Goal: Task Accomplishment & Management: Use online tool/utility

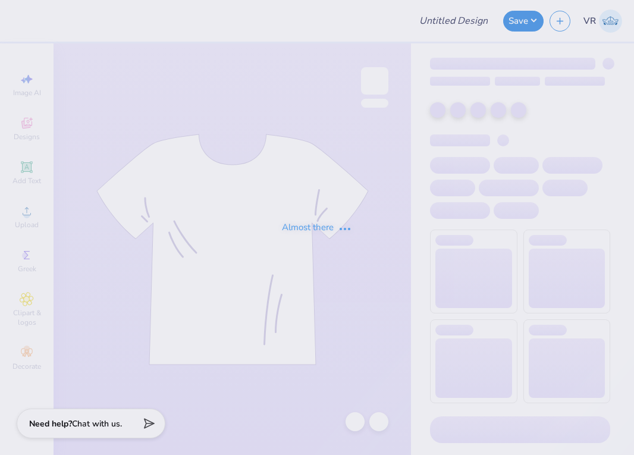
type input "YLC - General Merch"
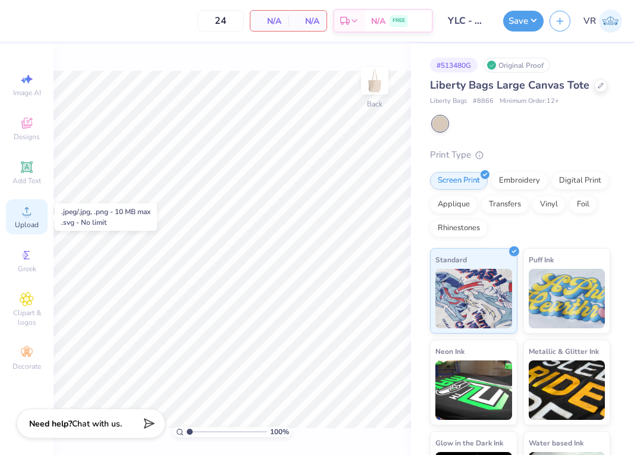
click at [21, 208] on icon at bounding box center [27, 211] width 14 height 14
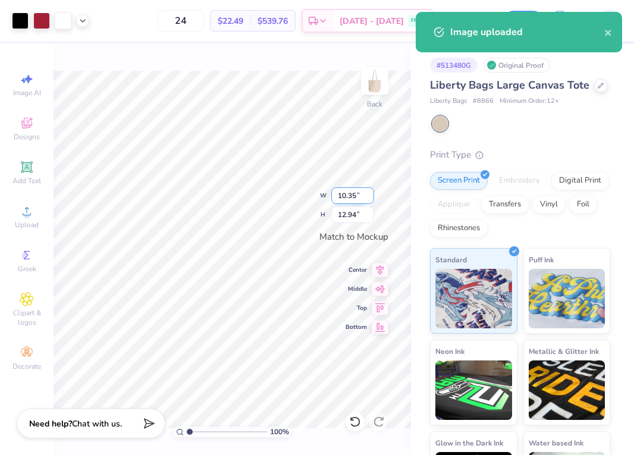
click at [353, 196] on input "10.35" at bounding box center [352, 195] width 43 height 17
type input "10.00"
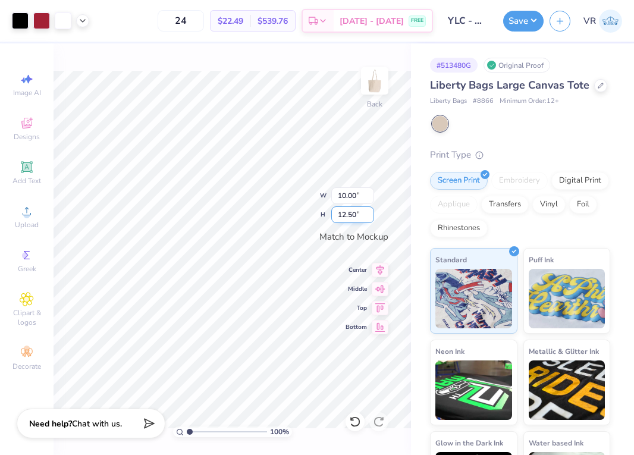
click at [351, 221] on input "12.50" at bounding box center [352, 214] width 43 height 17
type input "10"
type input "8.00"
click at [340, 215] on input "10.00" at bounding box center [352, 214] width 43 height 17
type input "11"
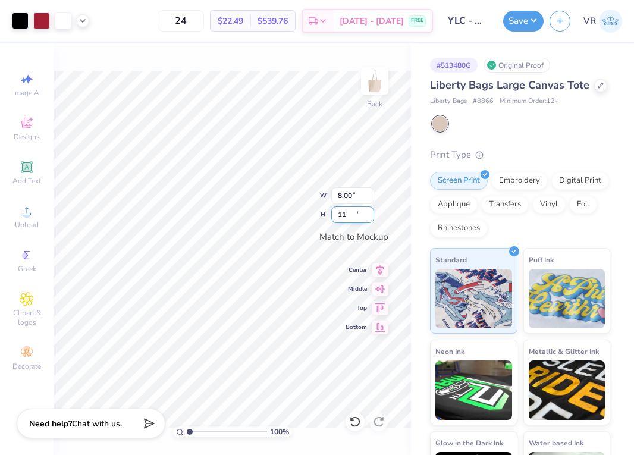
type input "8.80"
type input "11.00"
click at [77, 24] on div at bounding box center [50, 20] width 77 height 17
click at [79, 20] on icon at bounding box center [83, 20] width 10 height 10
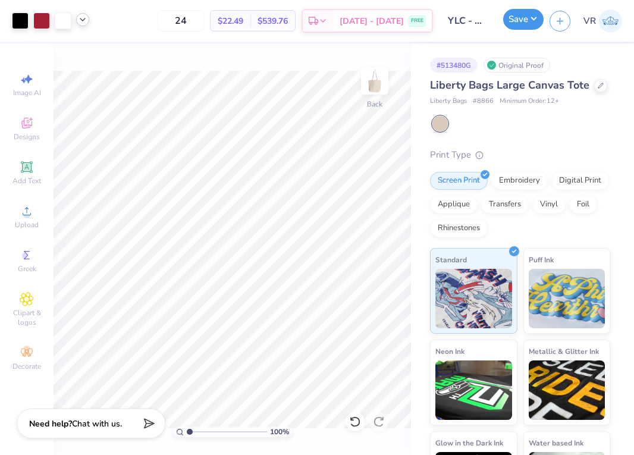
click at [517, 16] on button "Save" at bounding box center [523, 19] width 40 height 21
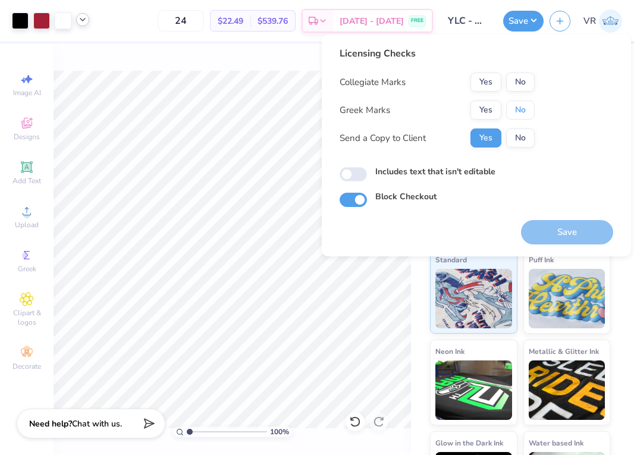
drag, startPoint x: 509, startPoint y: 111, endPoint x: 520, endPoint y: 92, distance: 21.8
click at [510, 111] on button "No" at bounding box center [520, 110] width 29 height 19
click at [521, 81] on button "No" at bounding box center [520, 82] width 29 height 19
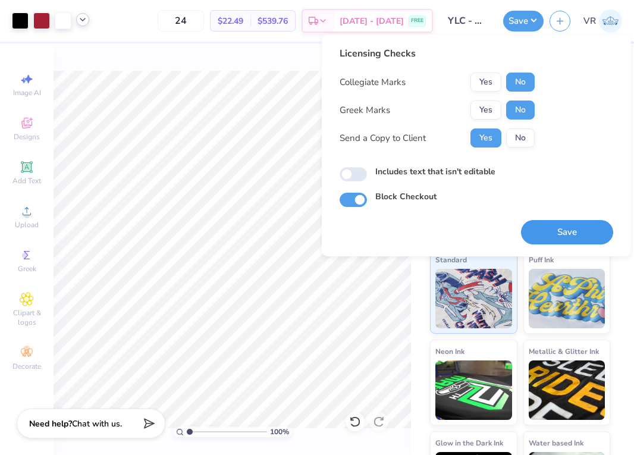
click at [558, 225] on button "Save" at bounding box center [567, 232] width 92 height 24
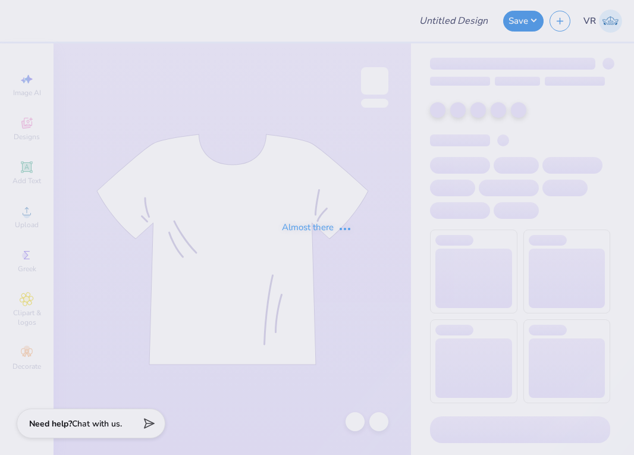
type input "YLC - General Merch"
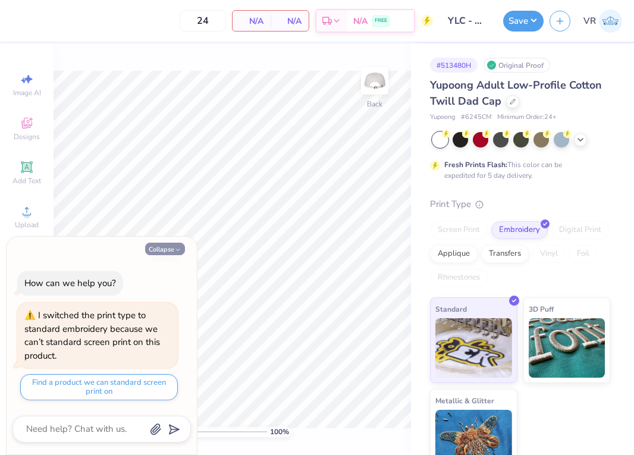
click at [156, 245] on button "Collapse" at bounding box center [165, 249] width 40 height 12
type textarea "x"
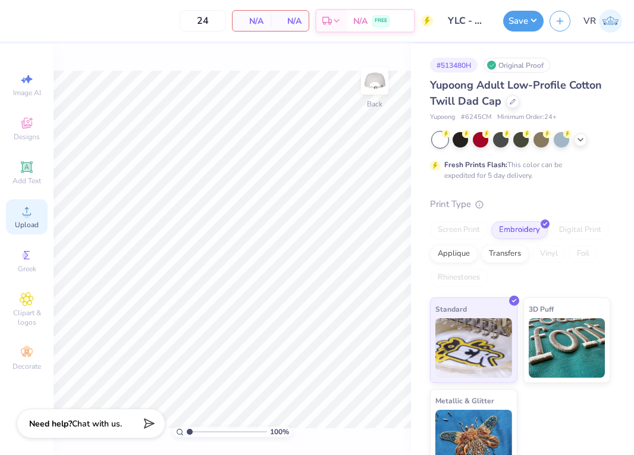
click at [23, 215] on icon at bounding box center [27, 211] width 14 height 14
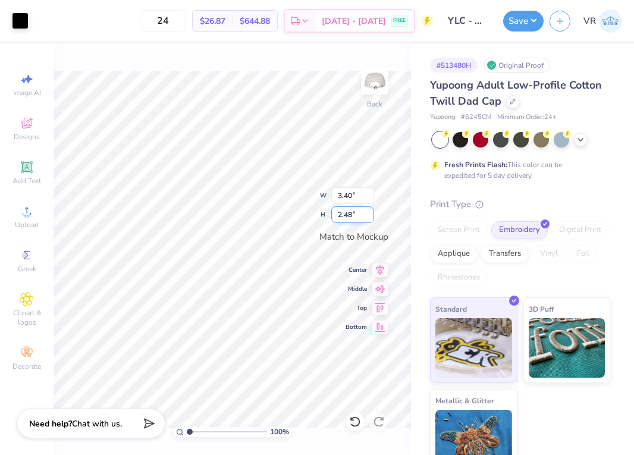
click at [359, 212] on input "2.48" at bounding box center [352, 214] width 43 height 17
type input "2"
type input "2.74"
type input "2.00"
click at [348, 193] on input "2.74" at bounding box center [352, 195] width 43 height 17
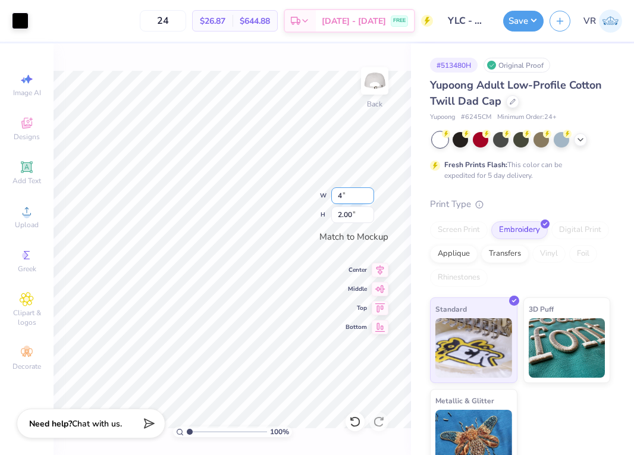
type input "3.42"
type input "2.50"
click at [357, 193] on input "3.42" at bounding box center [352, 195] width 43 height 17
type input "3.40"
type input "2.48"
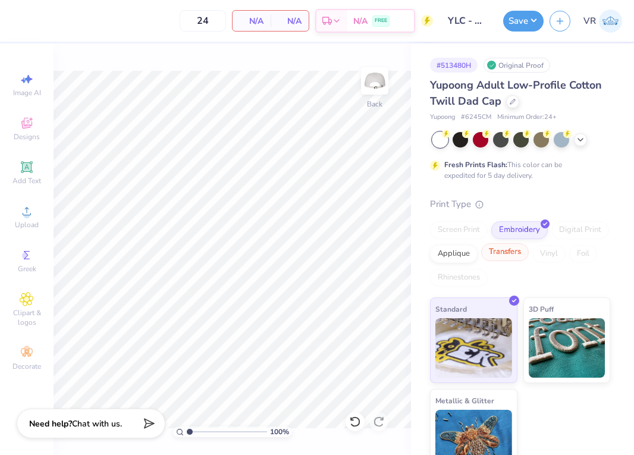
click at [529, 245] on div "Transfers" at bounding box center [505, 252] width 48 height 18
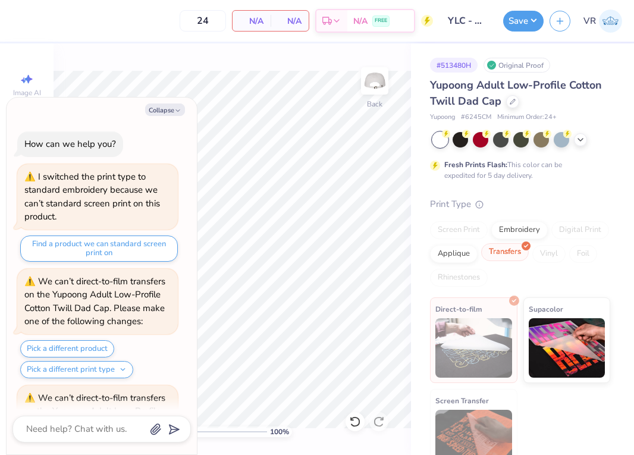
scroll to position [211, 0]
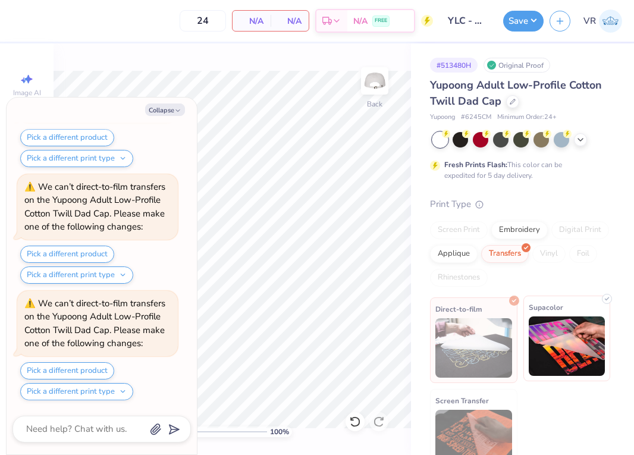
click at [537, 349] on img at bounding box center [567, 345] width 77 height 59
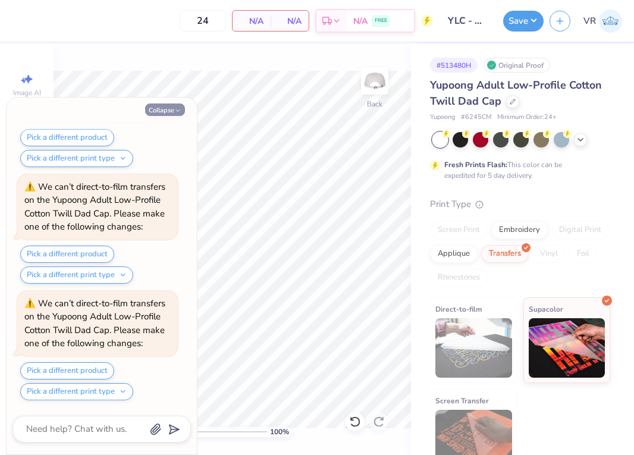
click at [167, 115] on div "Collapse How can we help you? I switched the print type to standard embroidery …" at bounding box center [102, 276] width 190 height 357
click at [162, 106] on button "Collapse" at bounding box center [165, 109] width 40 height 12
type textarea "x"
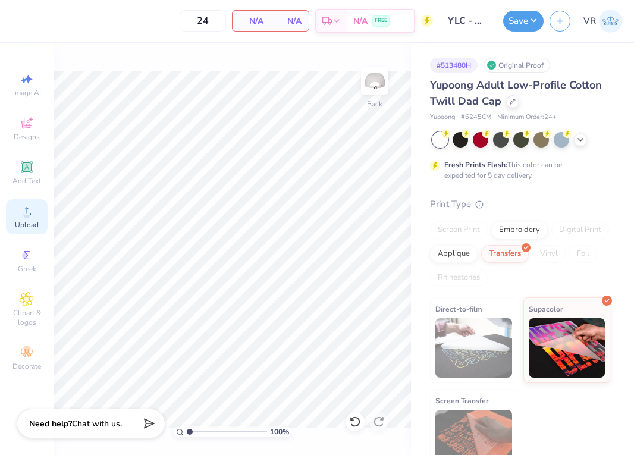
click at [23, 223] on span "Upload" at bounding box center [27, 225] width 24 height 10
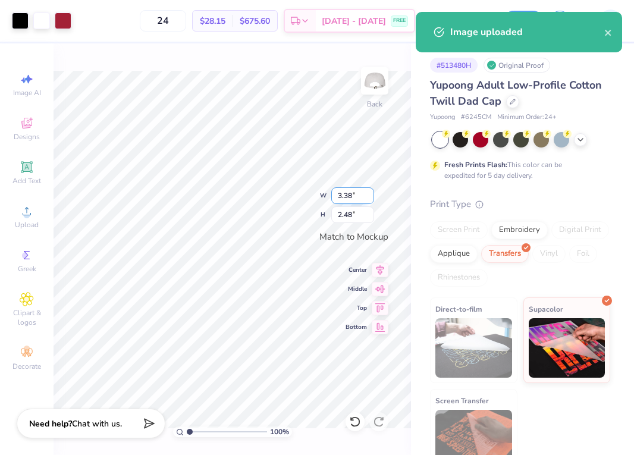
click at [356, 193] on input "3.38" at bounding box center [352, 195] width 43 height 17
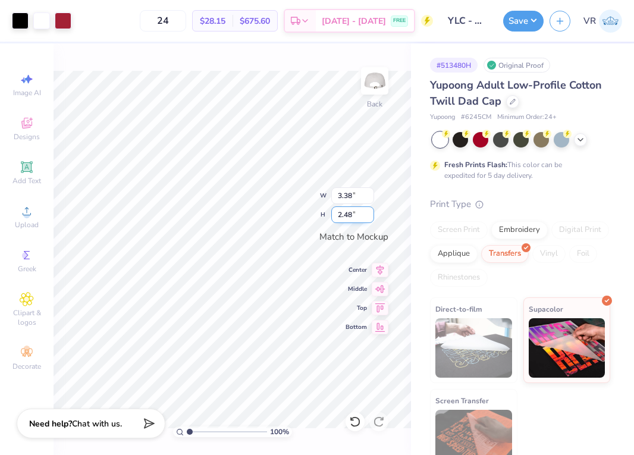
click at [356, 219] on input "2.48" at bounding box center [352, 214] width 43 height 17
type input "2.5"
type input "3.40"
type input "2.50"
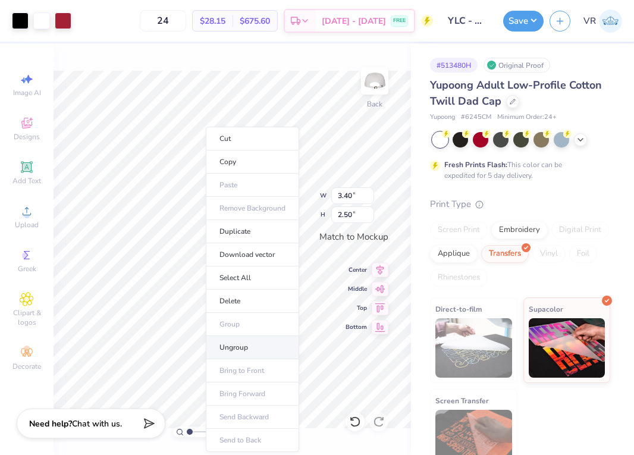
click at [251, 347] on li "Ungroup" at bounding box center [252, 347] width 93 height 23
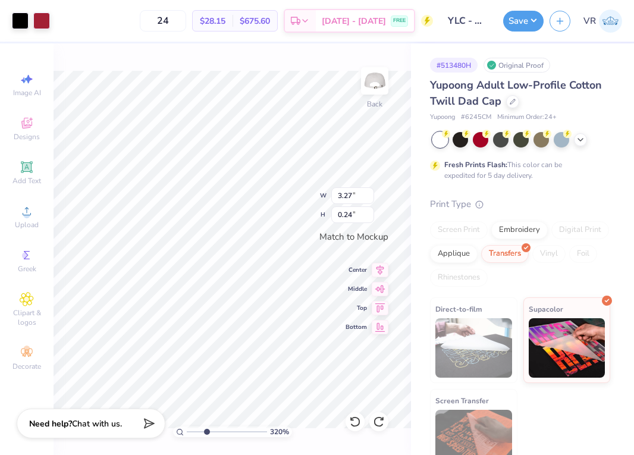
drag, startPoint x: 191, startPoint y: 434, endPoint x: 205, endPoint y: 427, distance: 15.2
click at [206, 432] on input "range" at bounding box center [227, 431] width 80 height 11
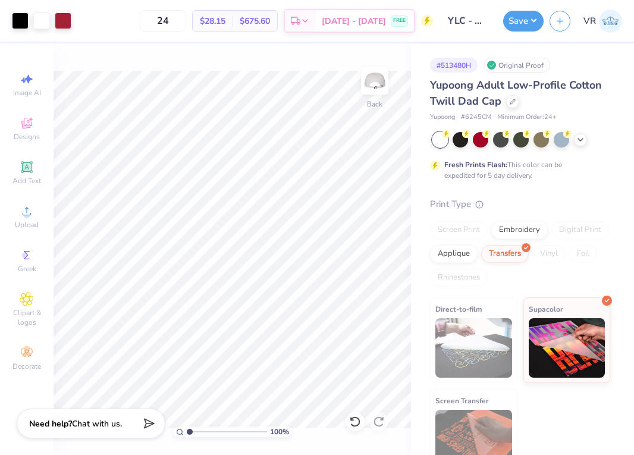
drag, startPoint x: 200, startPoint y: 431, endPoint x: 81, endPoint y: 407, distance: 121.2
type input "1"
click at [187, 426] on input "range" at bounding box center [227, 431] width 80 height 11
click at [429, 356] on div "Art colors 24 $28.15 Per Item $675.60 Total Est. Delivery Sep 13 - 16 FREE Desi…" at bounding box center [317, 227] width 634 height 455
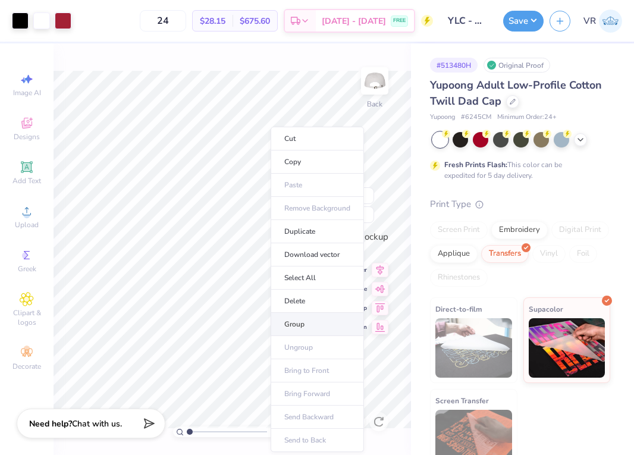
click at [307, 322] on li "Group" at bounding box center [317, 324] width 93 height 23
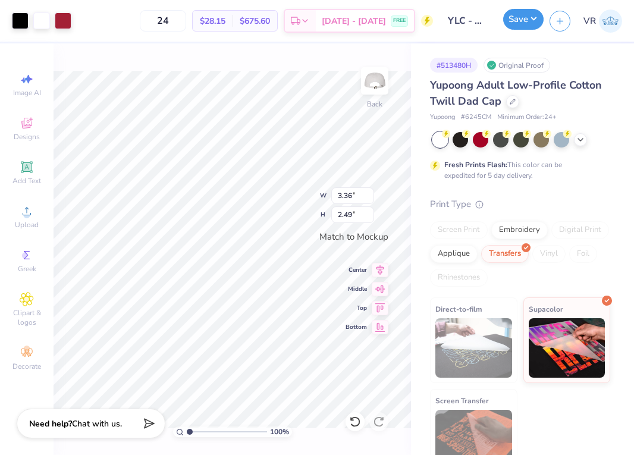
click at [515, 27] on button "Save" at bounding box center [523, 19] width 40 height 21
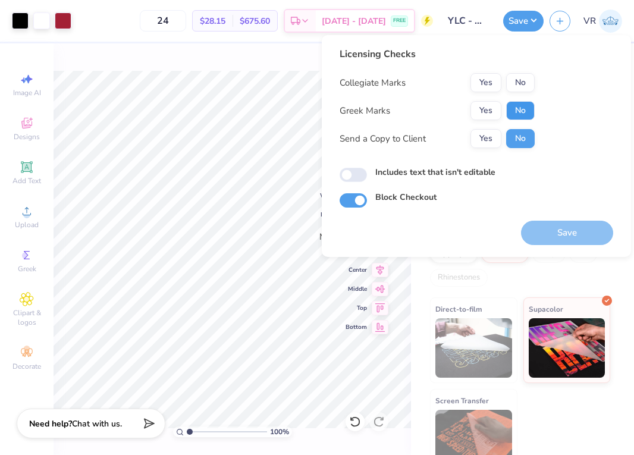
click at [516, 107] on button "No" at bounding box center [520, 110] width 29 height 19
click at [513, 77] on button "No" at bounding box center [520, 82] width 29 height 19
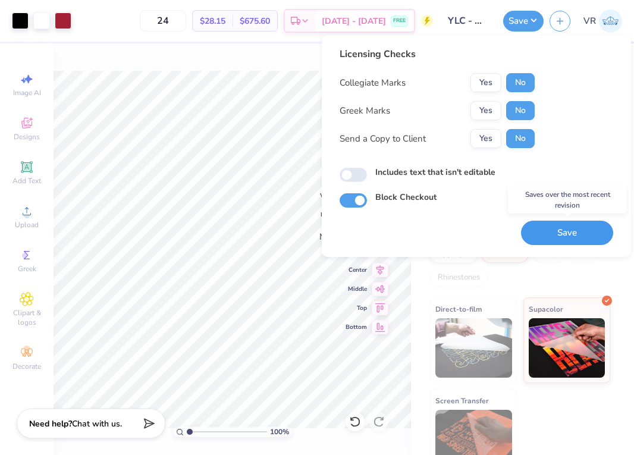
click at [559, 234] on button "Save" at bounding box center [567, 233] width 92 height 24
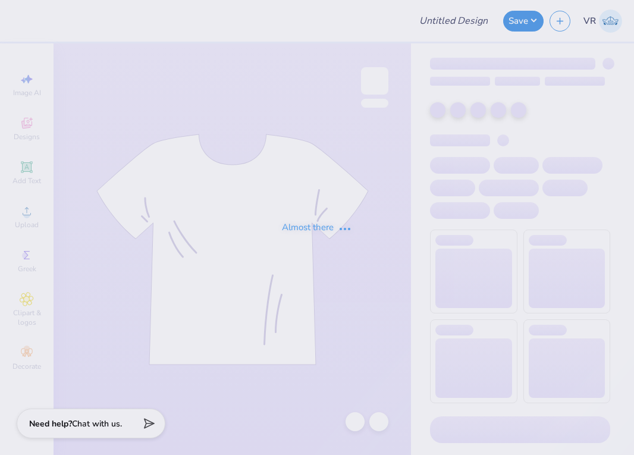
type input "YLC - General Merch"
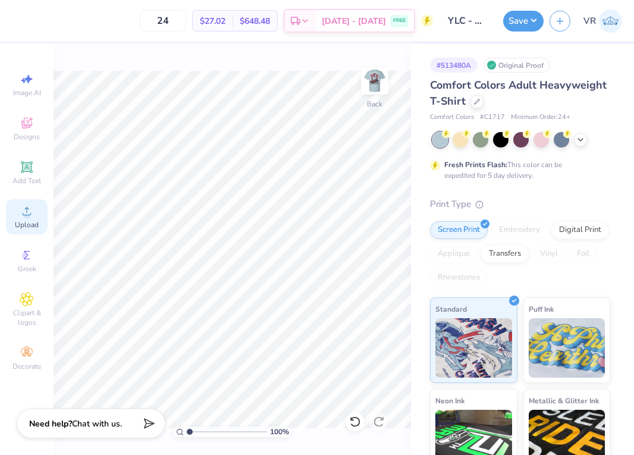
click at [17, 224] on span "Upload" at bounding box center [27, 225] width 24 height 10
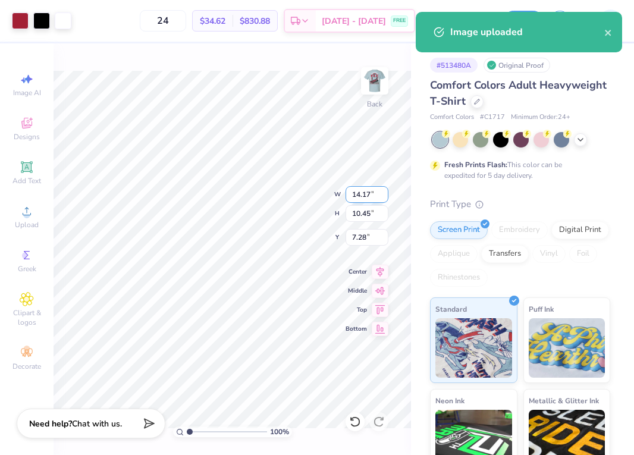
click at [368, 194] on input "14.17" at bounding box center [367, 194] width 43 height 17
type input "3.50"
type input "2.58"
type input "11.21"
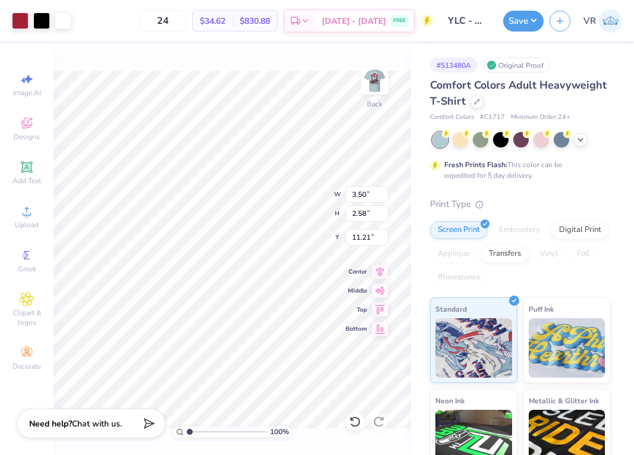
type input "3.00"
click at [522, 21] on button "Save" at bounding box center [523, 19] width 40 height 21
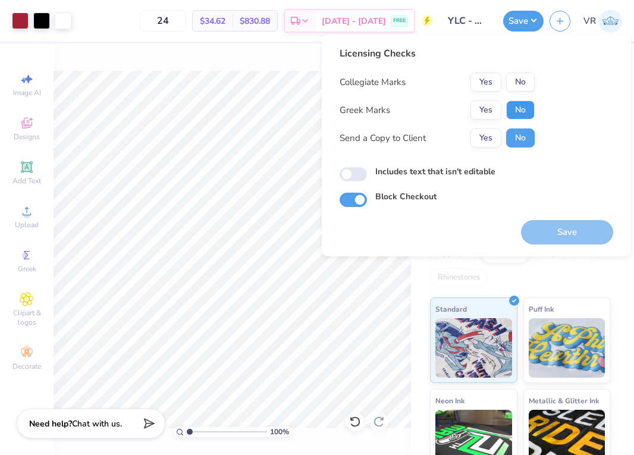
drag, startPoint x: 522, startPoint y: 116, endPoint x: 525, endPoint y: 92, distance: 24.6
click at [522, 114] on button "No" at bounding box center [520, 110] width 29 height 19
click at [526, 76] on button "No" at bounding box center [520, 82] width 29 height 19
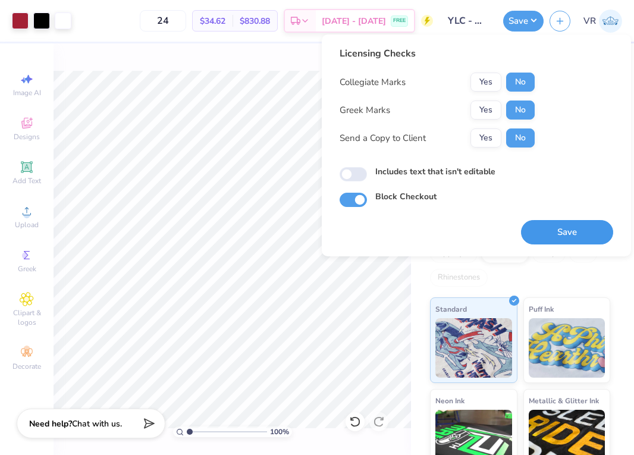
click at [572, 234] on button "Save" at bounding box center [567, 232] width 92 height 24
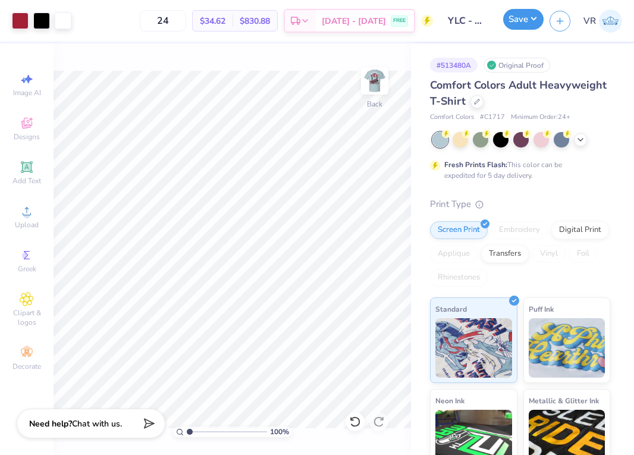
click at [519, 12] on button "Save" at bounding box center [523, 19] width 40 height 21
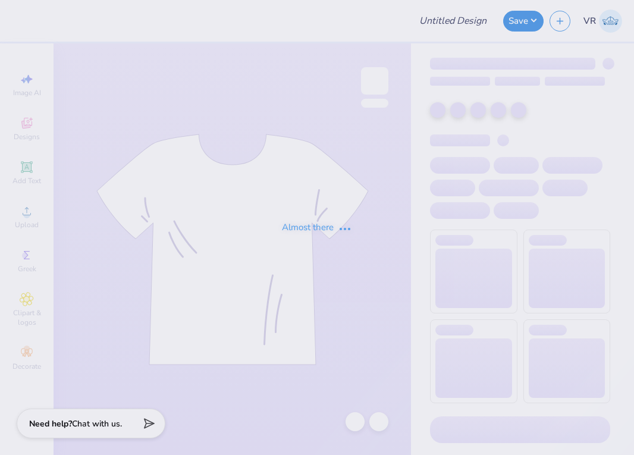
type input "YLC - General Merch"
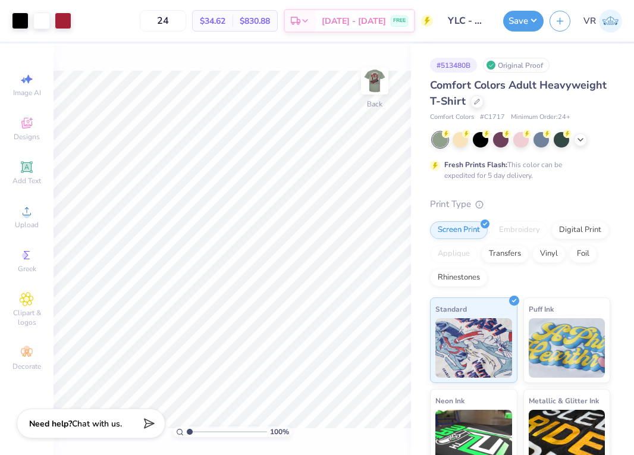
click at [443, 298] on div "Art colors 24 $34.62 Per Item $830.88 Total Est. Delivery Sep 13 - 16 FREE Desi…" at bounding box center [317, 227] width 634 height 455
click at [22, 190] on div "Add Text" at bounding box center [27, 172] width 42 height 35
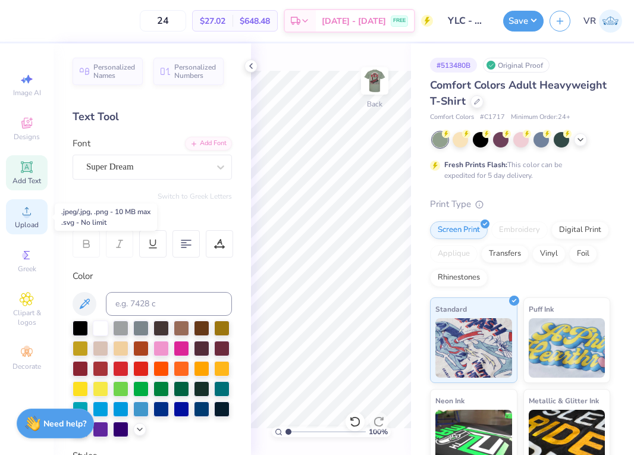
click at [37, 221] on span "Upload" at bounding box center [27, 225] width 24 height 10
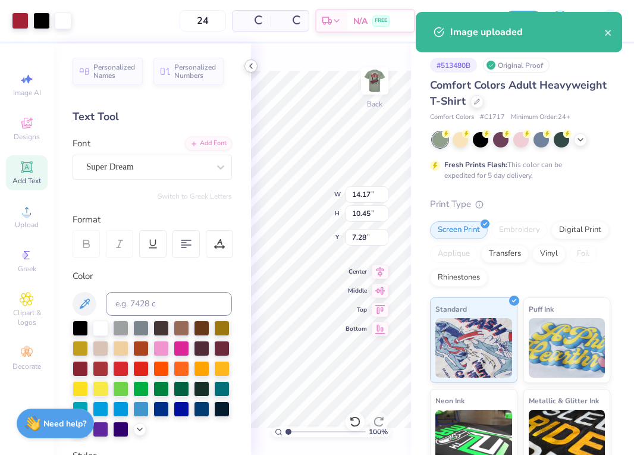
click at [249, 65] on icon at bounding box center [251, 66] width 10 height 10
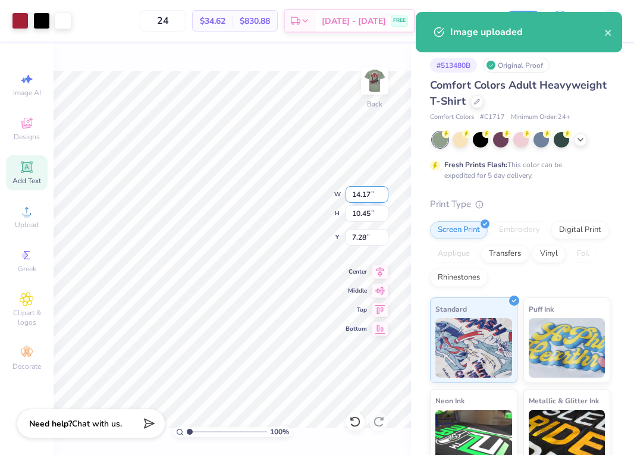
click at [363, 196] on input "14.17" at bounding box center [367, 194] width 43 height 17
type input "3.50"
type input "2.58"
type input "11.21"
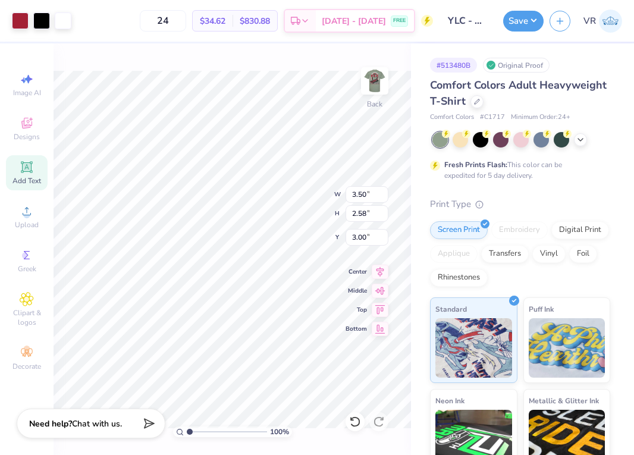
type input "3.00"
click at [520, 23] on button "Save" at bounding box center [523, 19] width 40 height 21
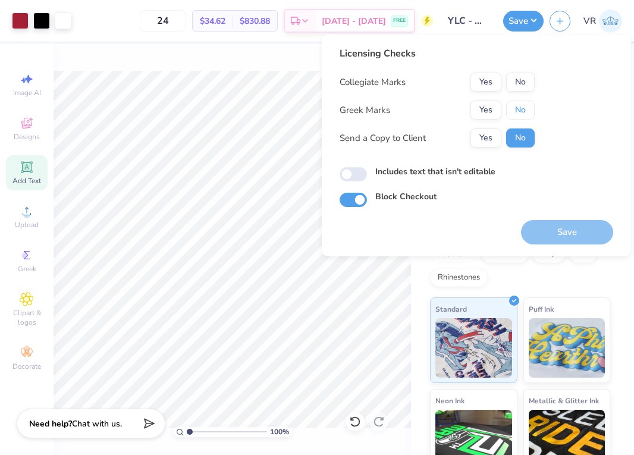
click at [514, 106] on button "No" at bounding box center [520, 110] width 29 height 19
click at [517, 82] on button "No" at bounding box center [520, 82] width 29 height 19
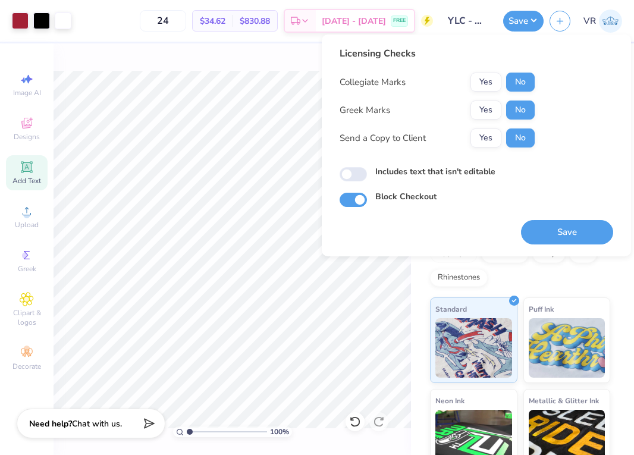
click at [552, 212] on div "Save" at bounding box center [567, 225] width 92 height 37
click at [553, 224] on button "Save" at bounding box center [567, 232] width 92 height 24
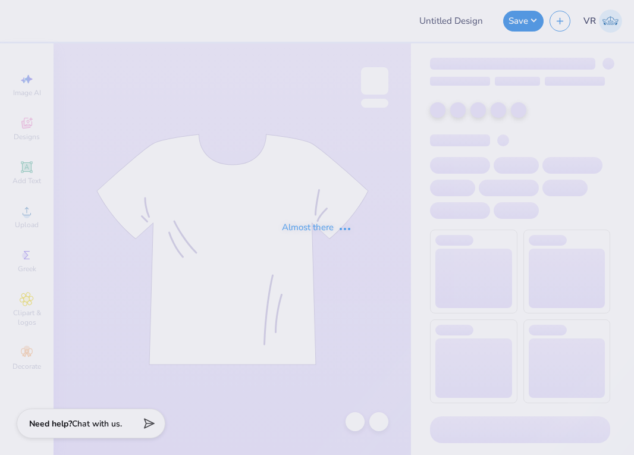
type input "YLC - General Merch"
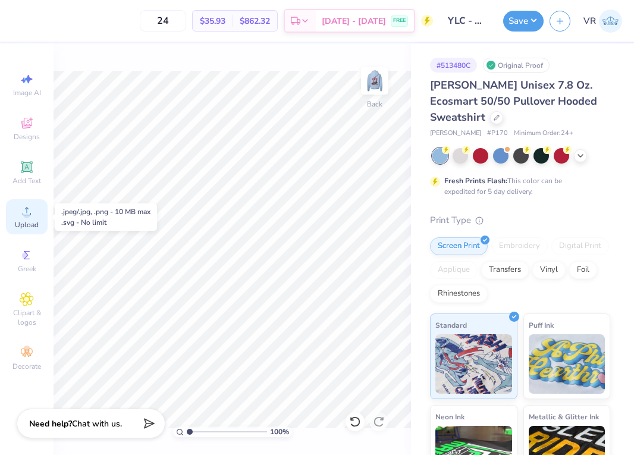
click at [15, 211] on div "Upload" at bounding box center [27, 216] width 42 height 35
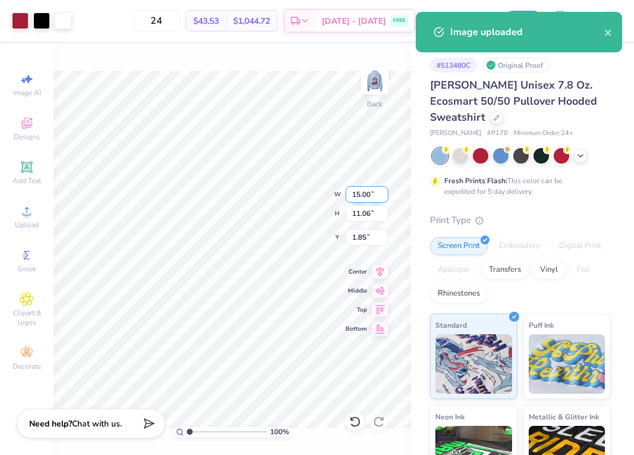
click at [363, 196] on input "15.00" at bounding box center [367, 194] width 43 height 17
type input "3.50"
type input "2.58"
type input "6.08"
click at [297, 183] on div "100 % Back W 3.50 H 2.58 Y 6.08 Center Middle Top Bottom" at bounding box center [232, 249] width 357 height 412
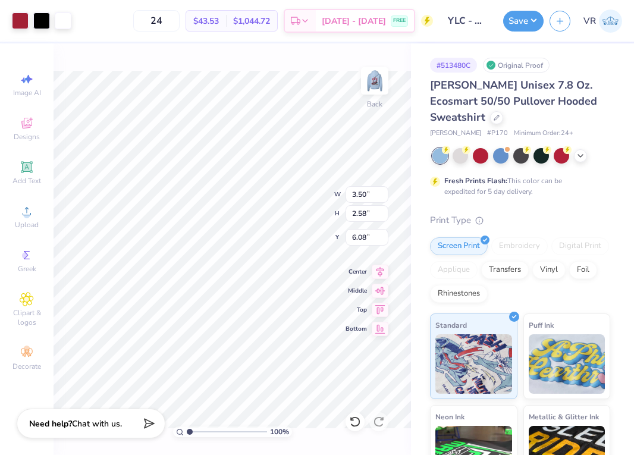
type input "3.00"
click at [518, 18] on button "Save" at bounding box center [523, 19] width 40 height 21
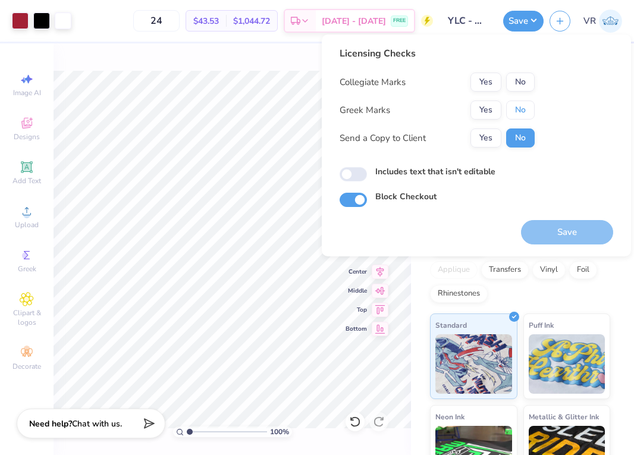
drag, startPoint x: 519, startPoint y: 109, endPoint x: 519, endPoint y: 93, distance: 16.1
click at [519, 108] on button "No" at bounding box center [520, 110] width 29 height 19
click at [519, 81] on button "No" at bounding box center [520, 82] width 29 height 19
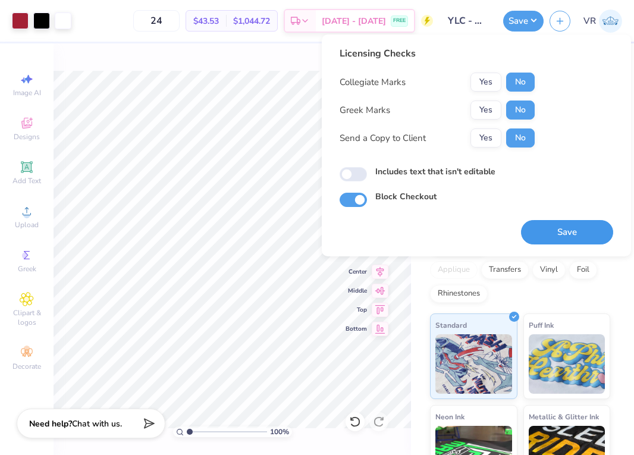
click at [550, 230] on button "Save" at bounding box center [567, 232] width 92 height 24
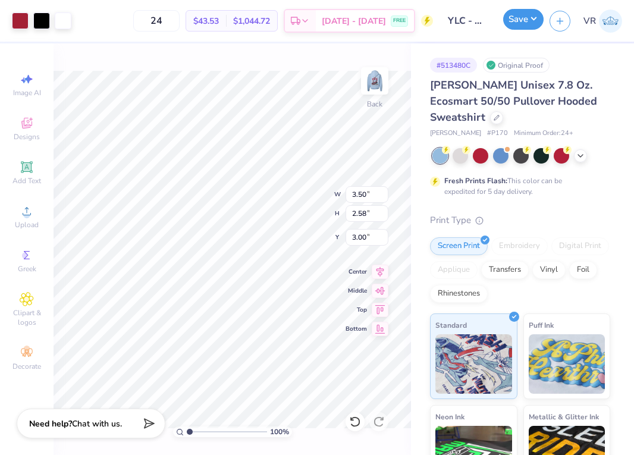
click at [517, 26] on button "Save" at bounding box center [523, 19] width 40 height 21
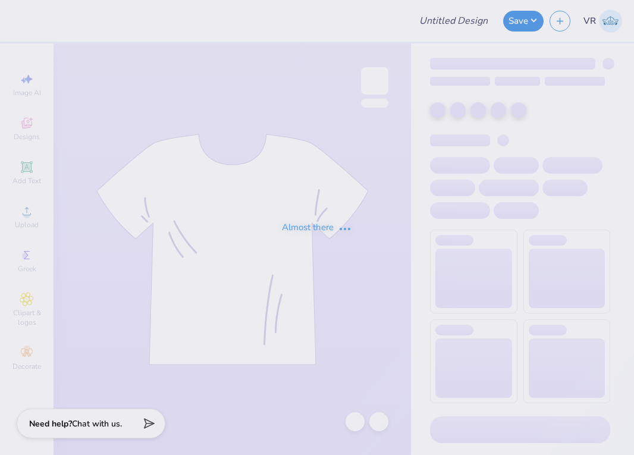
type input "YLC - General Merch"
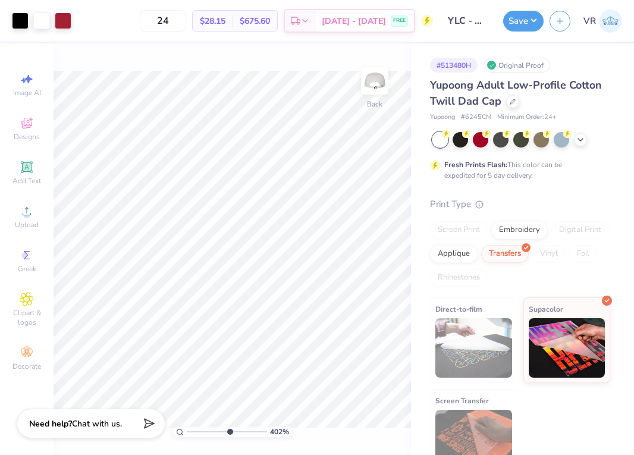
drag, startPoint x: 192, startPoint y: 429, endPoint x: 230, endPoint y: 425, distance: 37.7
click at [230, 426] on input "range" at bounding box center [227, 431] width 80 height 11
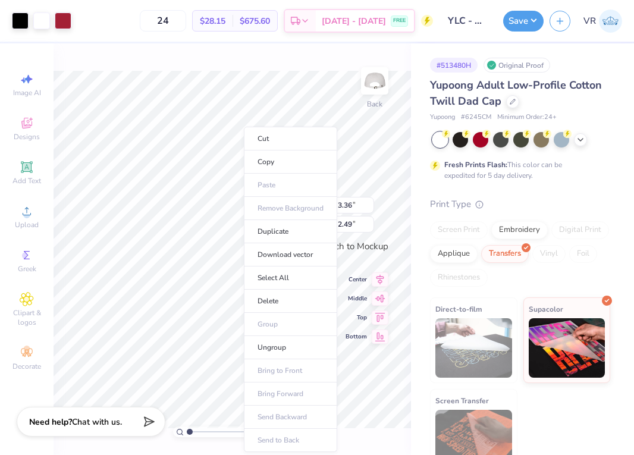
drag, startPoint x: 221, startPoint y: 431, endPoint x: 48, endPoint y: 415, distance: 174.4
click at [187, 426] on input "range" at bounding box center [227, 431] width 80 height 11
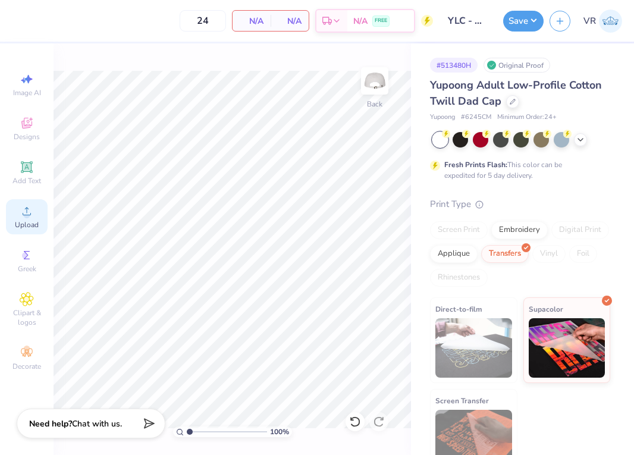
click at [21, 211] on icon at bounding box center [27, 211] width 14 height 14
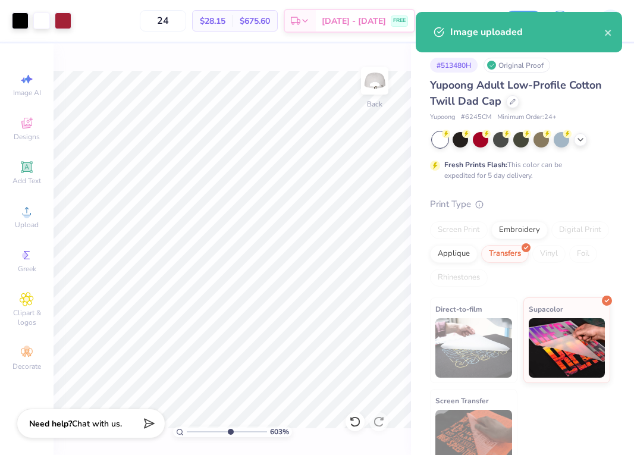
drag, startPoint x: 196, startPoint y: 434, endPoint x: 230, endPoint y: 433, distance: 33.9
click at [230, 433] on input "range" at bounding box center [227, 431] width 80 height 11
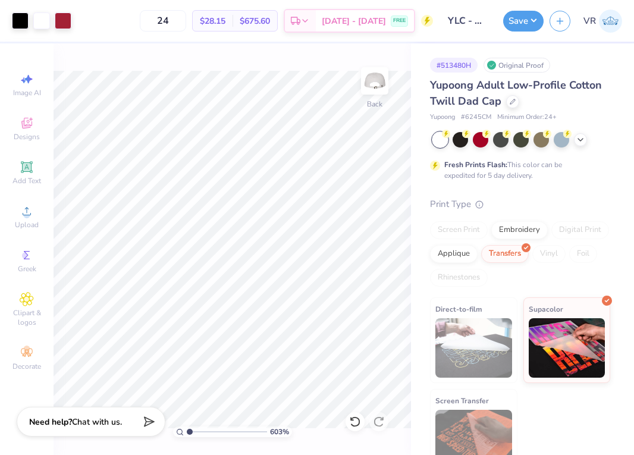
drag, startPoint x: 232, startPoint y: 429, endPoint x: 65, endPoint y: 427, distance: 167.2
type input "1"
click at [187, 427] on input "range" at bounding box center [227, 431] width 80 height 11
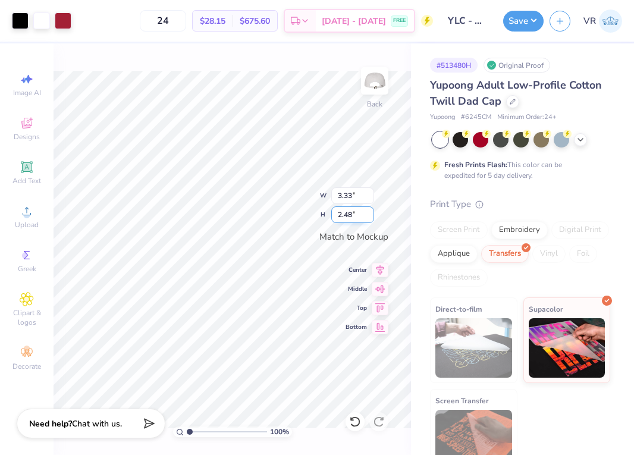
click at [357, 211] on input "2.48" at bounding box center [352, 214] width 43 height 17
type input "2.5"
type input "3.35"
type input "2.50"
drag, startPoint x: 192, startPoint y: 434, endPoint x: 214, endPoint y: 429, distance: 22.4
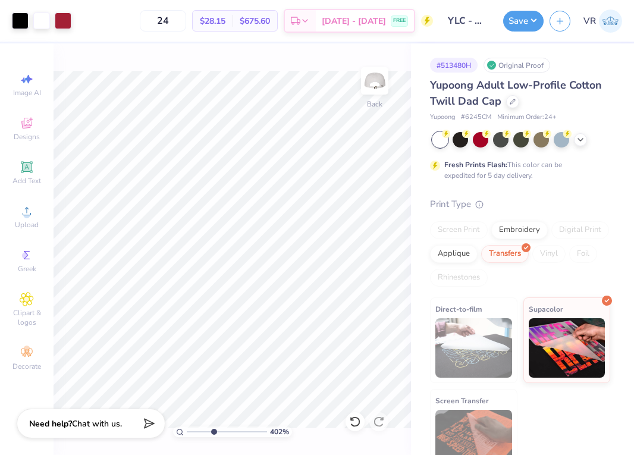
click at [214, 429] on input "range" at bounding box center [227, 431] width 80 height 11
drag, startPoint x: 215, startPoint y: 431, endPoint x: 98, endPoint y: 424, distance: 118.0
type input "1"
click at [187, 426] on input "range" at bounding box center [227, 431] width 80 height 11
click at [526, 23] on button "Save" at bounding box center [523, 19] width 40 height 21
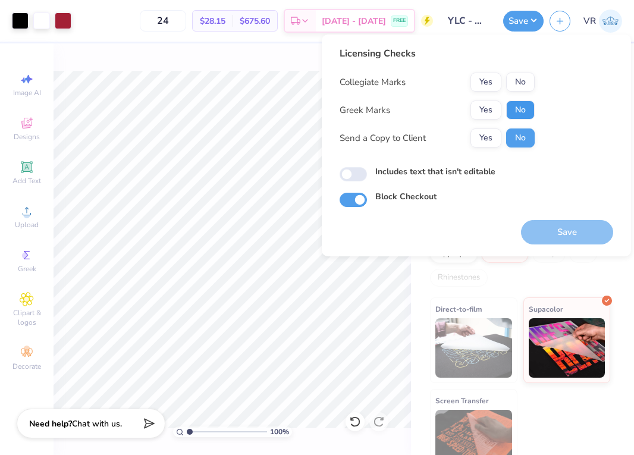
click at [517, 101] on button "No" at bounding box center [520, 110] width 29 height 19
click at [519, 91] on button "No" at bounding box center [520, 82] width 29 height 19
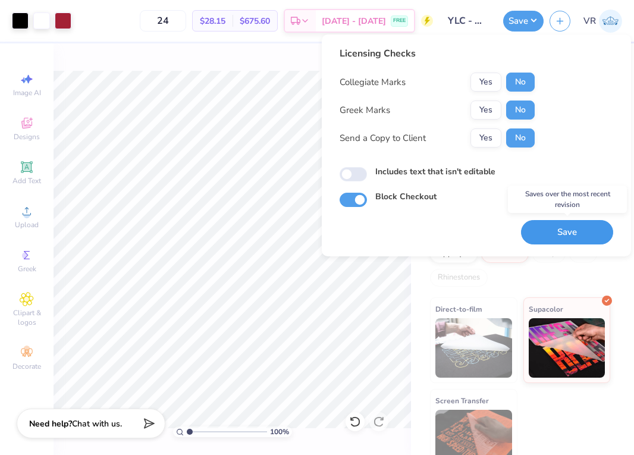
click at [559, 231] on button "Save" at bounding box center [567, 232] width 92 height 24
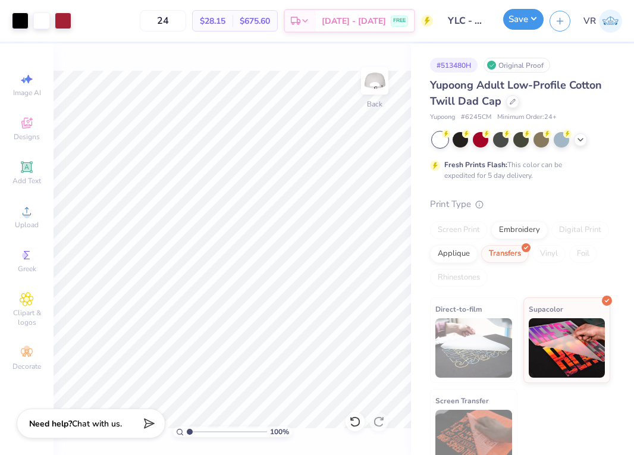
click at [523, 20] on button "Save" at bounding box center [523, 19] width 40 height 21
